Goal: Information Seeking & Learning: Check status

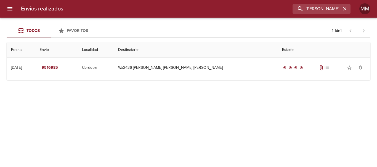
scroll to position [0, 8]
type input "[PERSON_NAME] [PERSON_NAME]"
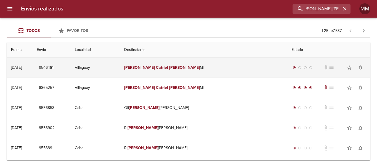
scroll to position [0, 0]
click at [230, 74] on td "[PERSON_NAME] [PERSON_NAME]" at bounding box center [203, 68] width 167 height 20
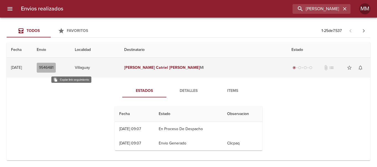
click at [54, 69] on span "9546481" at bounding box center [46, 68] width 15 height 7
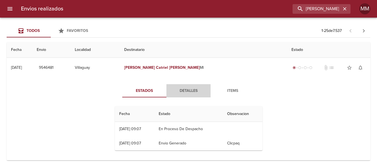
click at [195, 90] on span "Detalles" at bounding box center [189, 91] width 38 height 7
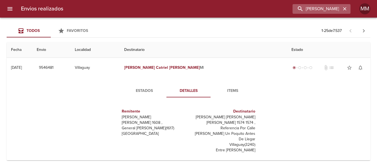
click at [345, 13] on div "[PERSON_NAME] [PERSON_NAME]" at bounding box center [321, 9] width 58 height 10
click at [345, 10] on icon "button" at bounding box center [344, 8] width 3 height 3
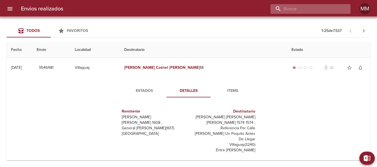
click at [321, 11] on input "buscar" at bounding box center [305, 9] width 71 height 10
paste input "[PERSON_NAME] [PERSON_NAME] ML"
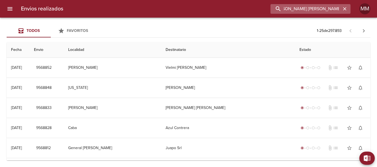
type input "[PERSON_NAME] [PERSON_NAME] ML"
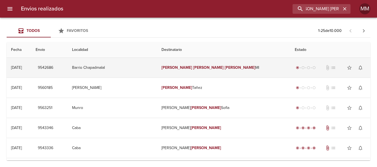
scroll to position [0, 0]
click at [244, 71] on td "[PERSON_NAME] [PERSON_NAME] [PERSON_NAME]" at bounding box center [223, 68] width 133 height 20
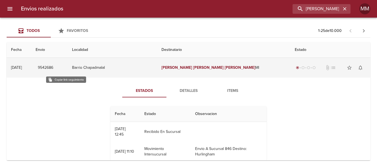
click at [53, 67] on span "9542686" at bounding box center [45, 68] width 15 height 7
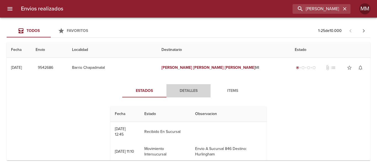
click at [187, 90] on span "Detalles" at bounding box center [189, 91] width 38 height 7
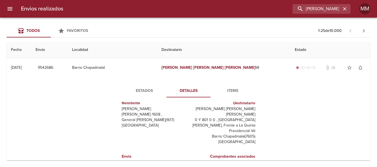
scroll to position [28, 0]
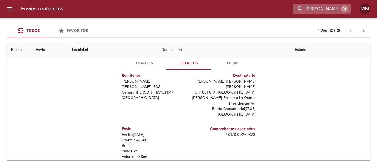
click at [345, 10] on icon "button" at bounding box center [345, 9] width 6 height 6
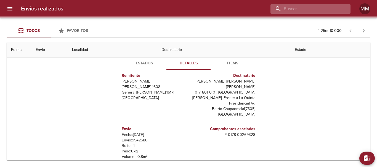
click at [334, 9] on input "buscar" at bounding box center [305, 9] width 71 height 10
paste input "9525514"
type input "9525514"
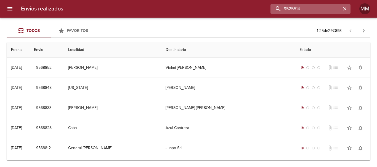
scroll to position [0, 0]
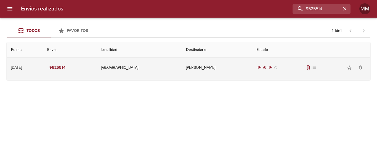
click at [228, 71] on td "[PERSON_NAME]" at bounding box center [217, 68] width 70 height 20
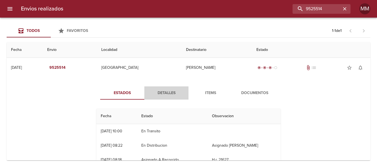
click at [161, 94] on span "Detalles" at bounding box center [167, 93] width 38 height 7
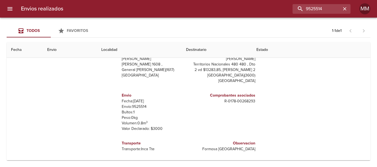
scroll to position [6, 0]
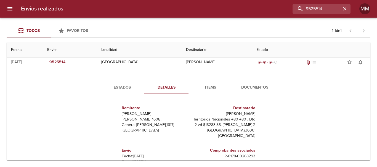
click at [127, 87] on span "Estados" at bounding box center [122, 87] width 38 height 7
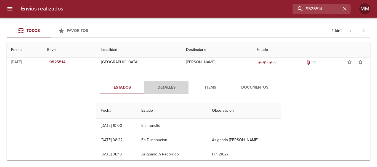
click at [169, 85] on span "Detalles" at bounding box center [167, 87] width 38 height 7
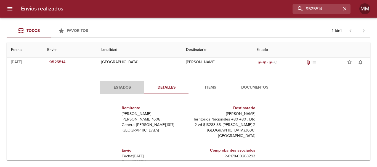
click at [120, 91] on button "Estados" at bounding box center [122, 87] width 44 height 13
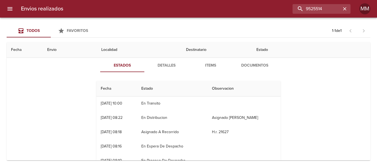
scroll to position [0, 0]
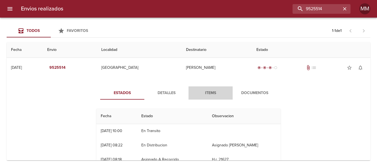
click at [223, 99] on button "Items" at bounding box center [210, 93] width 44 height 13
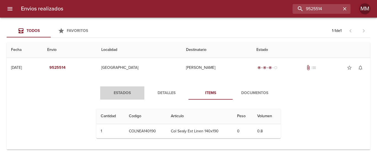
click at [120, 94] on span "Estados" at bounding box center [122, 93] width 38 height 7
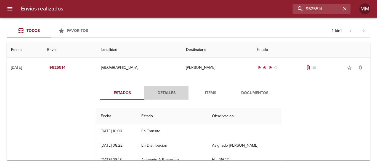
click at [164, 89] on button "Detalles" at bounding box center [166, 93] width 44 height 13
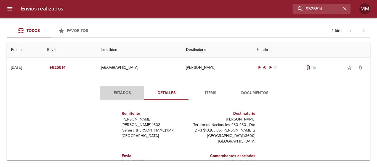
click at [122, 93] on span "Estados" at bounding box center [122, 93] width 38 height 7
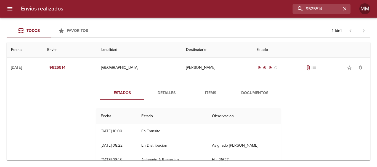
scroll to position [28, 0]
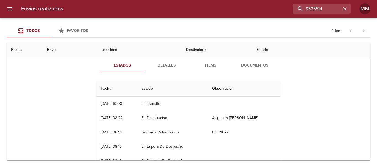
click at [251, 95] on th "Observacion" at bounding box center [243, 89] width 73 height 16
drag, startPoint x: 328, startPoint y: 5, endPoint x: 260, endPoint y: 11, distance: 68.7
click at [257, 15] on div "Envios realizados 9525514 MM" at bounding box center [188, 9] width 377 height 18
click at [157, 67] on span "Detalles" at bounding box center [167, 65] width 38 height 7
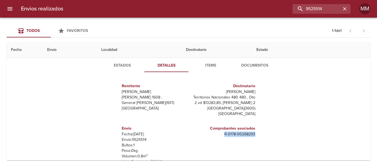
drag, startPoint x: 220, startPoint y: 133, endPoint x: 253, endPoint y: 134, distance: 32.9
click at [253, 134] on div "Remitente Wamaro Tortuguitas [PERSON_NAME] 1608 , General [PERSON_NAME] ( 1617 …" at bounding box center [188, 132] width 189 height 110
copy p "R - 0178 - 00268293"
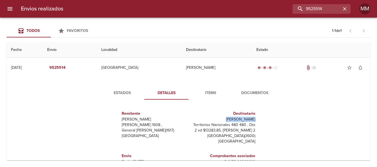
copy p "[PERSON_NAME]"
drag, startPoint x: 227, startPoint y: 120, endPoint x: 254, endPoint y: 121, distance: 27.3
click at [254, 121] on div "Remitente Wamaro Tortuguitas [PERSON_NAME] 1608 , General [PERSON_NAME] ( 1617 …" at bounding box center [188, 159] width 189 height 110
